Goal: Check status: Check status

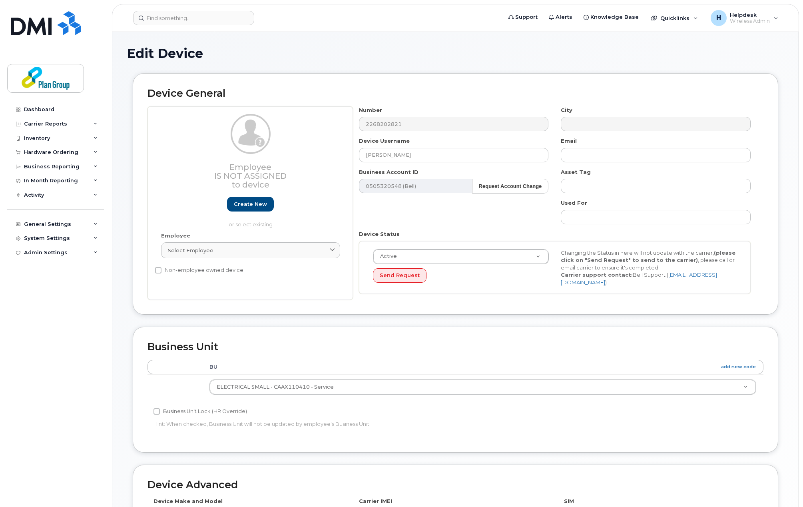
scroll to position [33, 0]
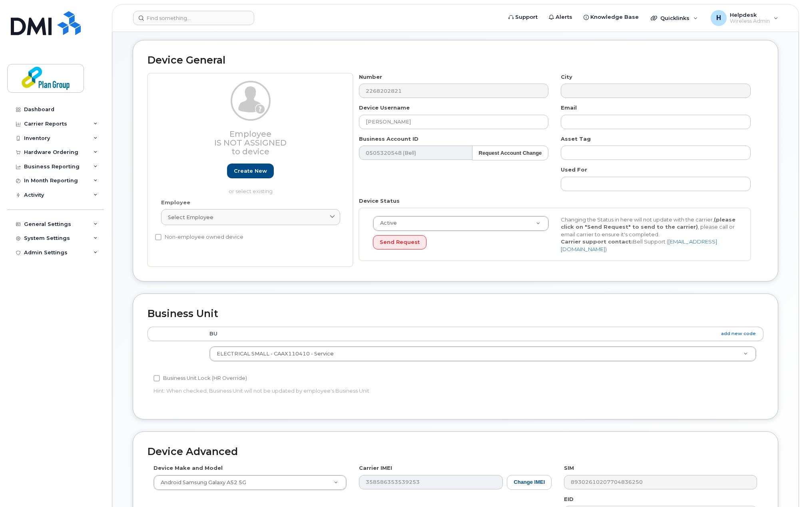
click at [536, 185] on div "Number 2268202821 City Device Username Rob Lavoie Email Business Account ID 050…" at bounding box center [555, 170] width 404 height 194
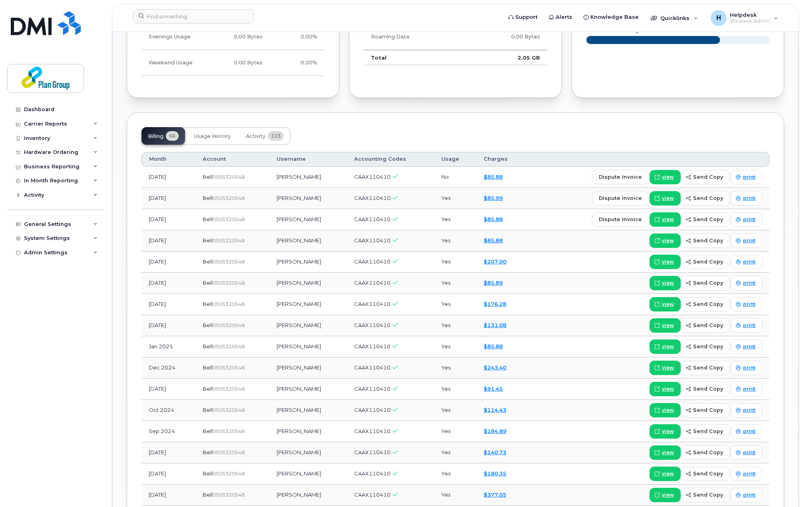
scroll to position [554, 0]
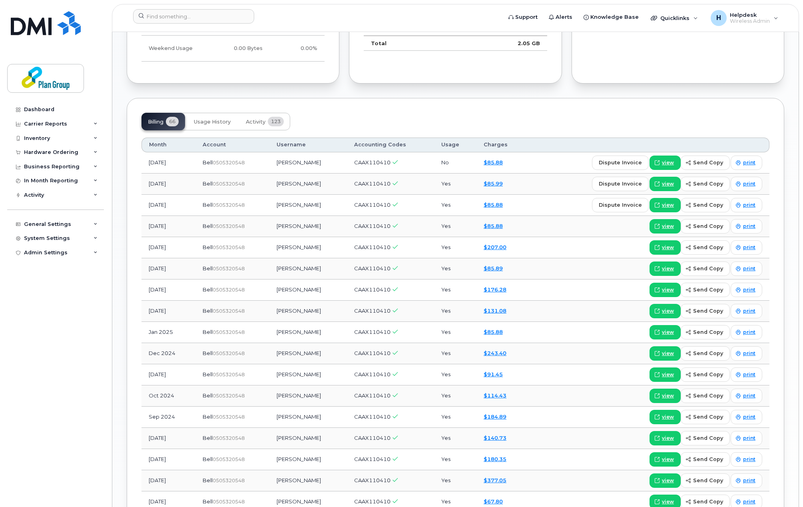
click at [613, 116] on div "Billing 66 Usage History Activity 123" at bounding box center [455, 122] width 628 height 18
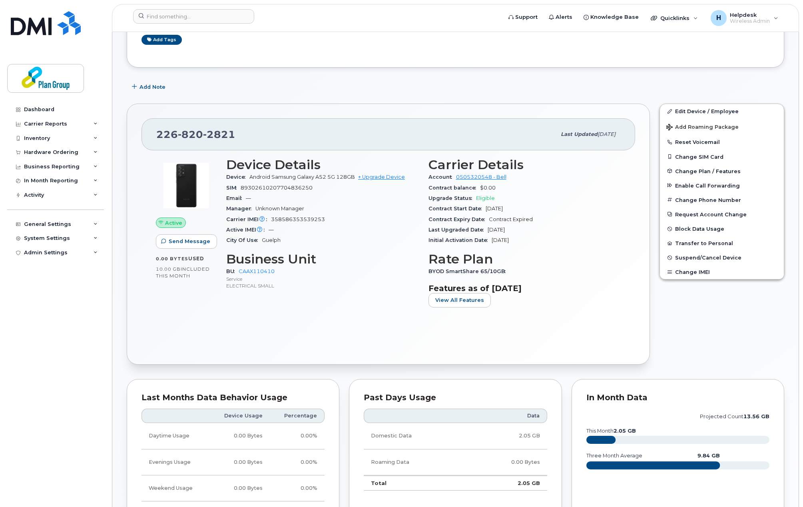
scroll to position [0, 0]
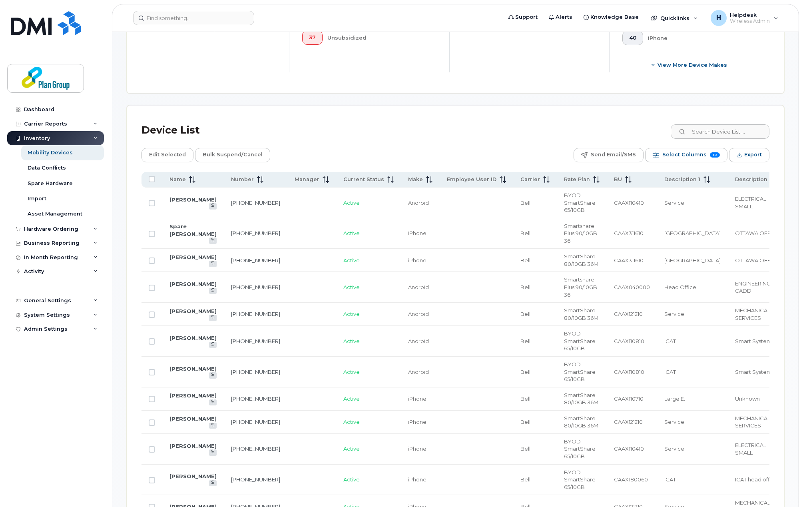
scroll to position [320, 0]
